Goal: Communication & Community: Answer question/provide support

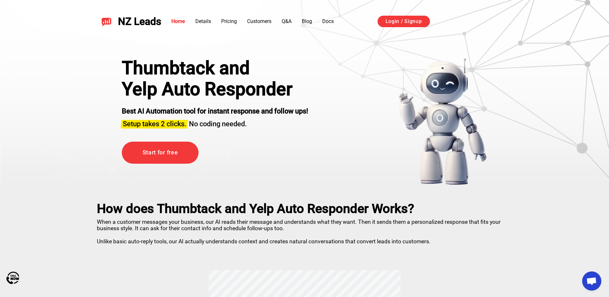
scroll to position [1135, 0]
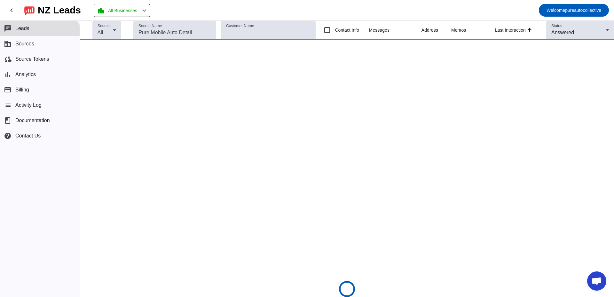
scroll to position [1135, 0]
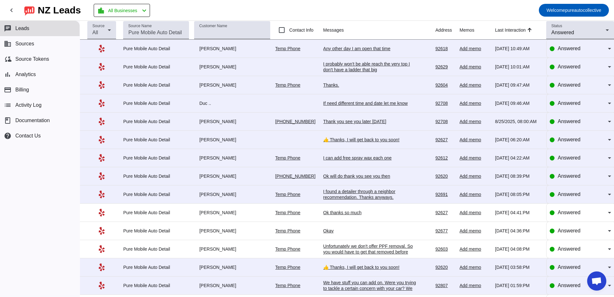
click at [360, 70] on div "I probably won't be able reach the very top I don't have a ladder that big" at bounding box center [371, 67] width 96 height 12
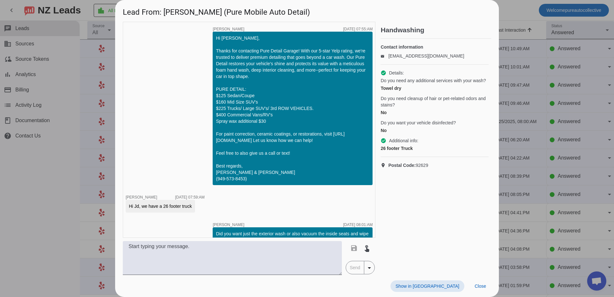
scroll to position [124, 0]
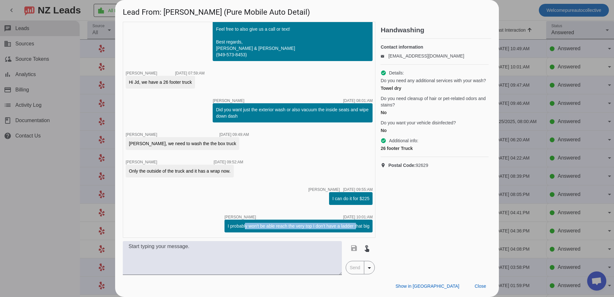
drag, startPoint x: 239, startPoint y: 228, endPoint x: 350, endPoint y: 230, distance: 110.7
click at [350, 230] on div "I probably won't be able reach the very top I don't have a ladder that big" at bounding box center [298, 226] width 148 height 13
click at [350, 227] on div "I probably won't be able reach the very top I don't have a ladder that big" at bounding box center [299, 226] width 142 height 6
click at [482, 285] on span "Close" at bounding box center [481, 286] width 12 height 5
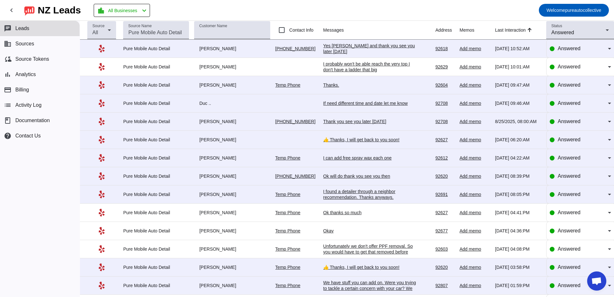
click at [389, 50] on div "Yes [PERSON_NAME] and thank you see you later [DATE]" at bounding box center [371, 49] width 96 height 12
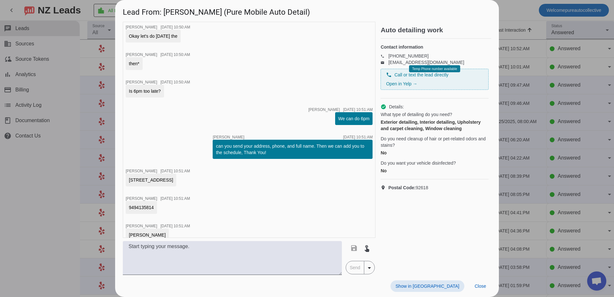
scroll to position [482, 0]
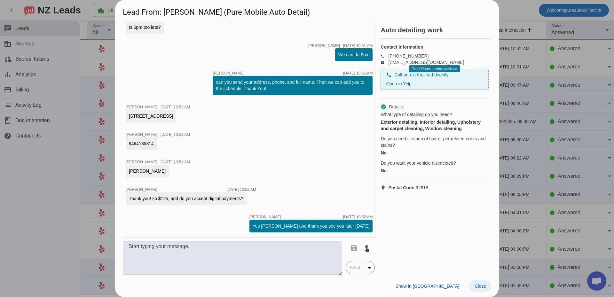
click at [479, 285] on span "Close" at bounding box center [481, 286] width 12 height 5
